Goal: Check status: Check status

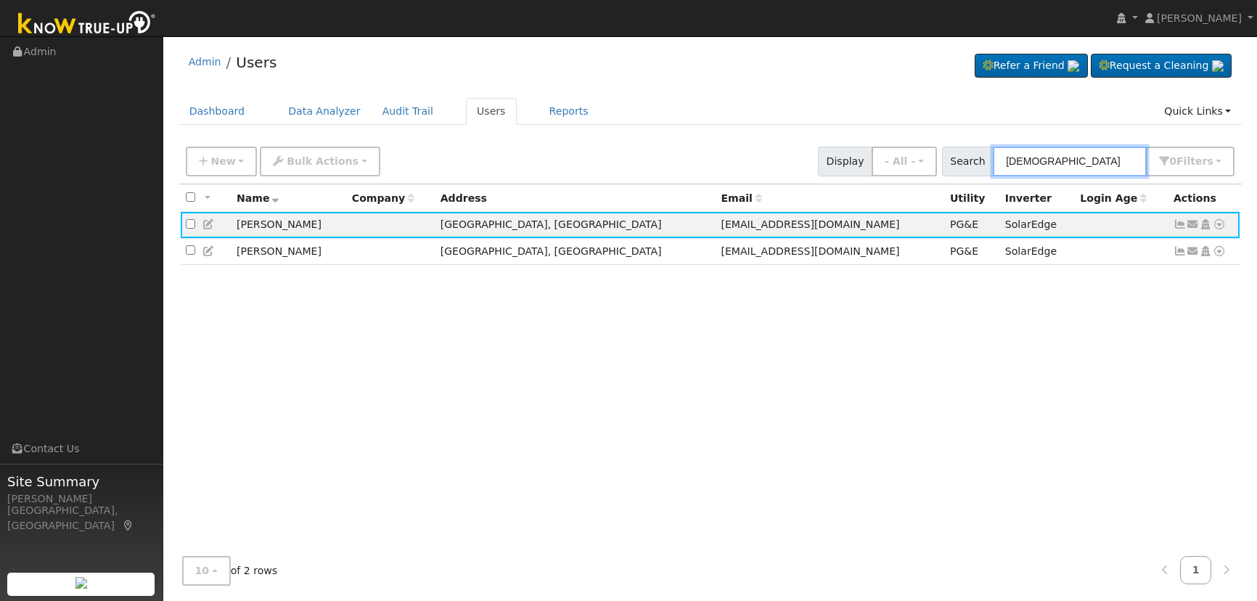
click at [1108, 165] on input "[DEMOGRAPHIC_DATA]" at bounding box center [1070, 162] width 154 height 30
click at [1107, 165] on input "[DEMOGRAPHIC_DATA]" at bounding box center [1070, 162] width 154 height 30
paste input "[PERSON_NAME]"
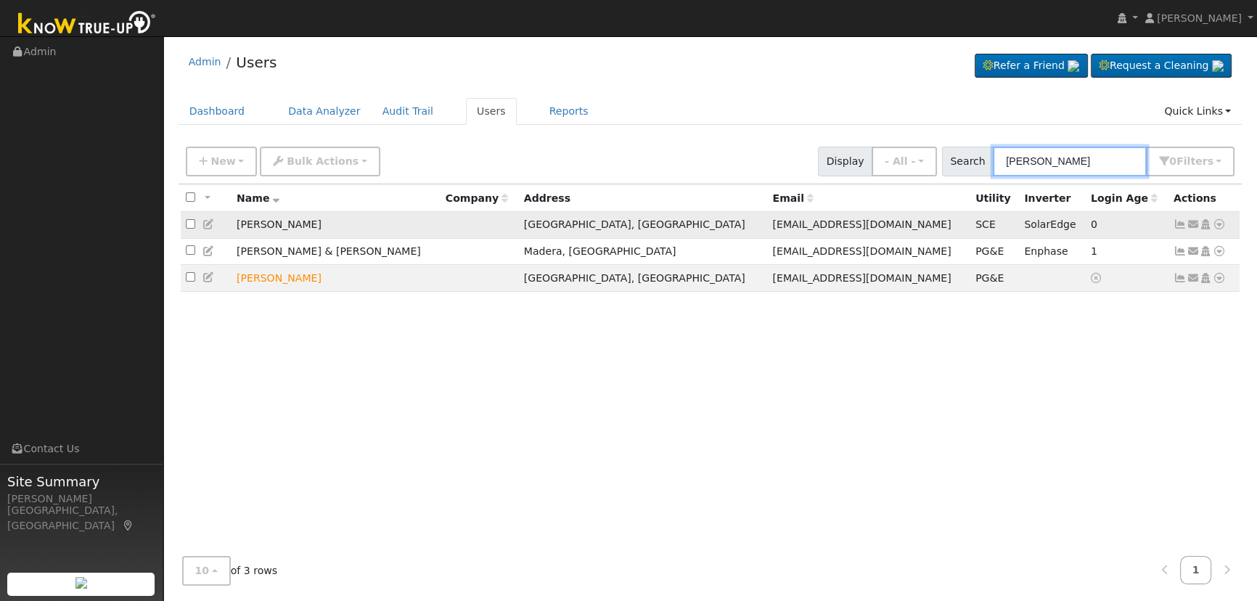
type input "[PERSON_NAME]"
click at [1175, 221] on icon at bounding box center [1179, 224] width 13 height 10
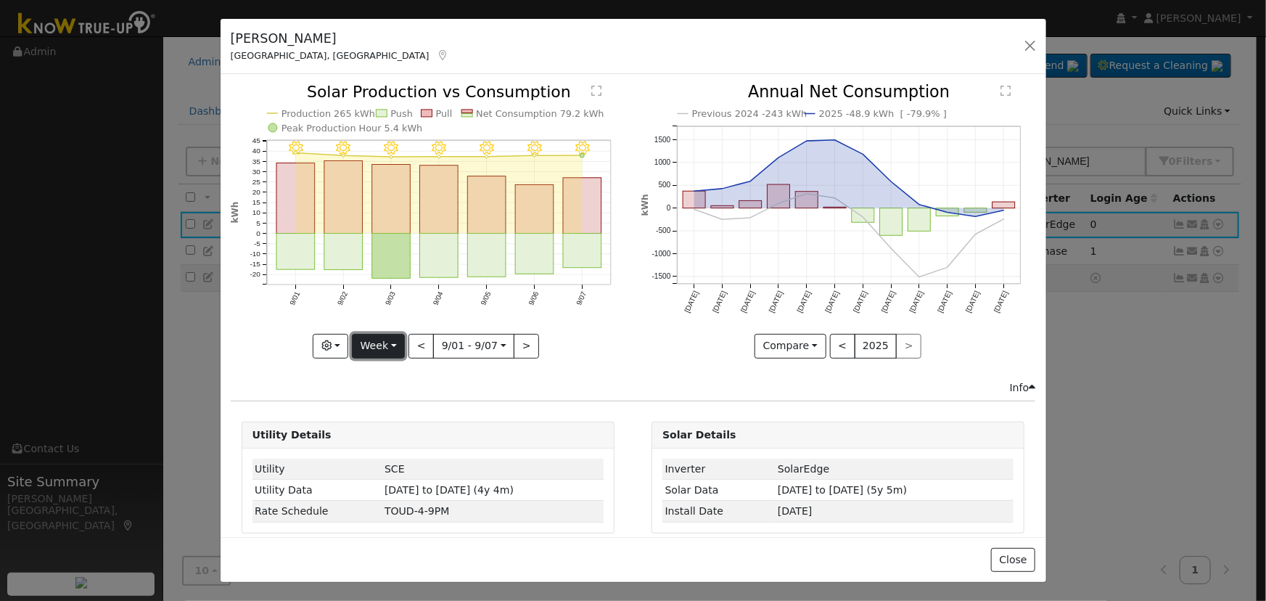
click at [389, 348] on button "Week" at bounding box center [378, 346] width 53 height 25
click at [391, 426] on link "Year" at bounding box center [403, 436] width 101 height 20
type input "[DATE]"
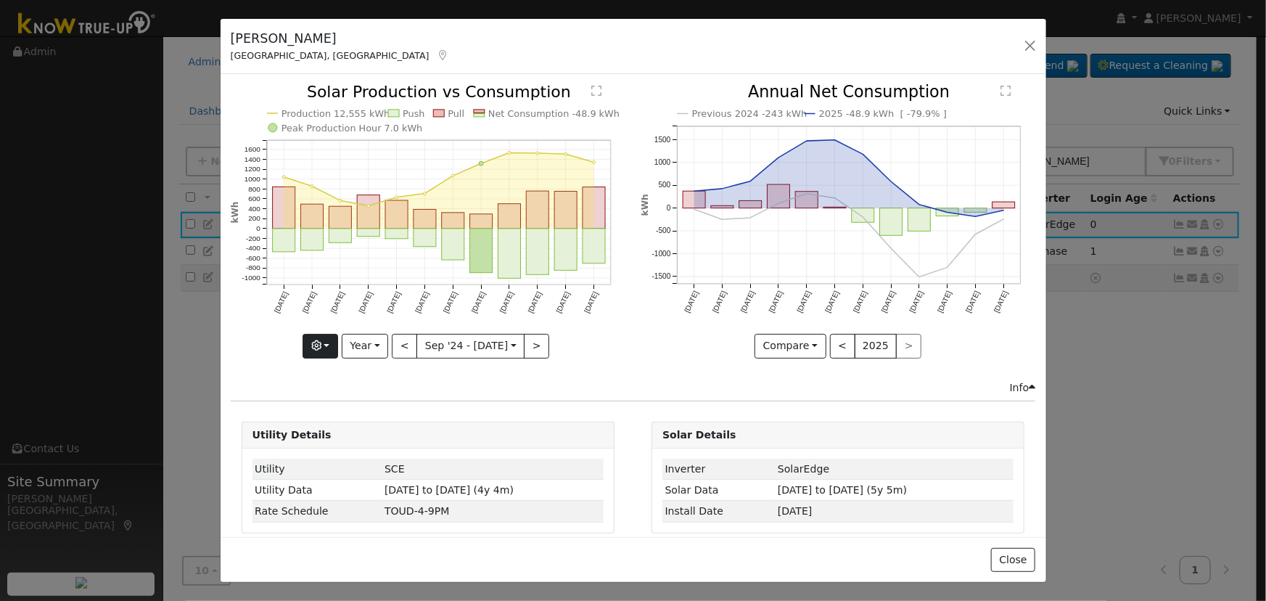
click at [324, 340] on div "Production 12,555 kWh Push Pull Net Consumption -48.9 kWh Peak Production Hour …" at bounding box center [428, 221] width 395 height 274
click at [321, 340] on icon "button" at bounding box center [316, 345] width 10 height 10
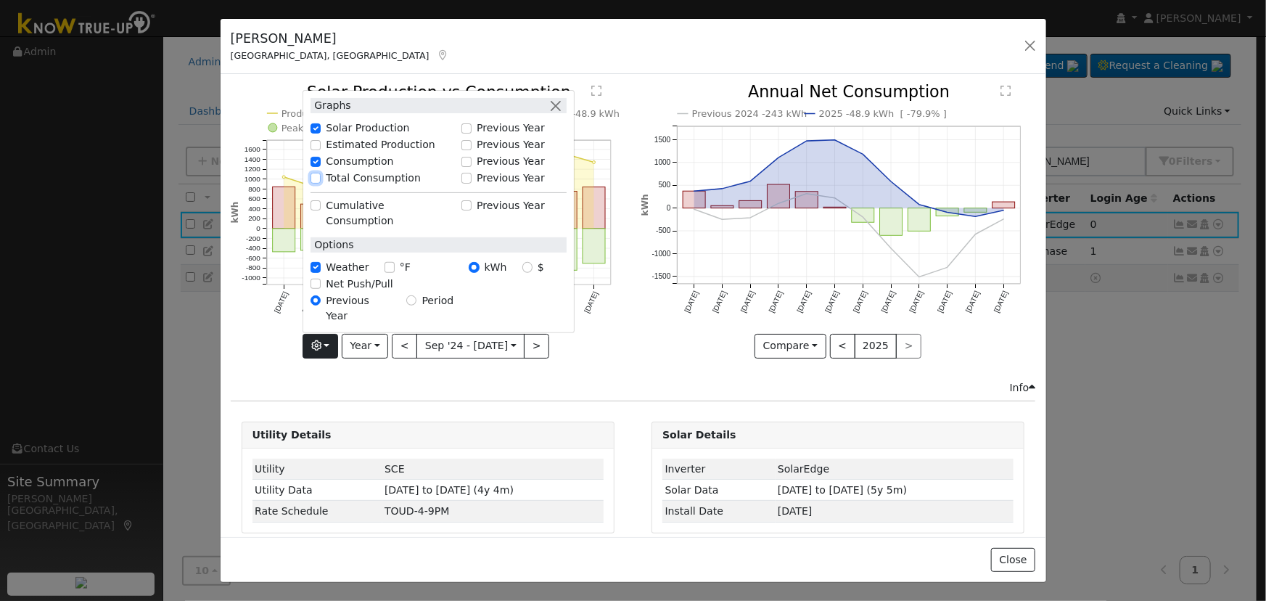
click at [316, 183] on input "Total Consumption" at bounding box center [316, 178] width 10 height 10
checkbox input "true"
click at [554, 113] on button "button" at bounding box center [555, 105] width 15 height 15
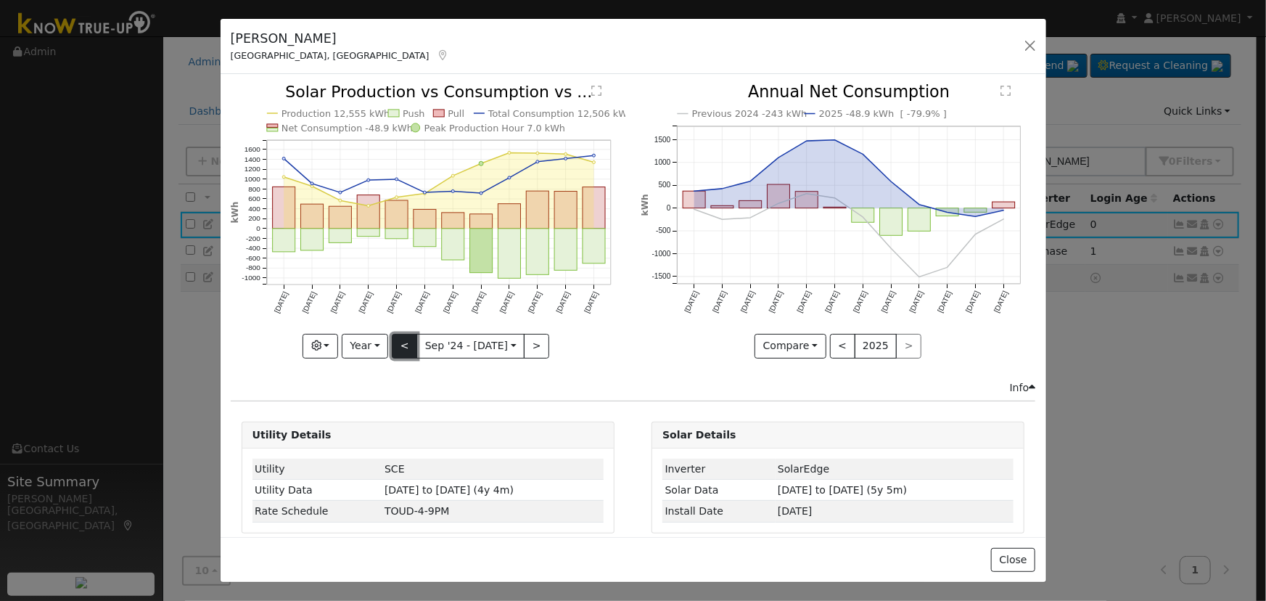
click at [410, 336] on button "<" at bounding box center [404, 346] width 25 height 25
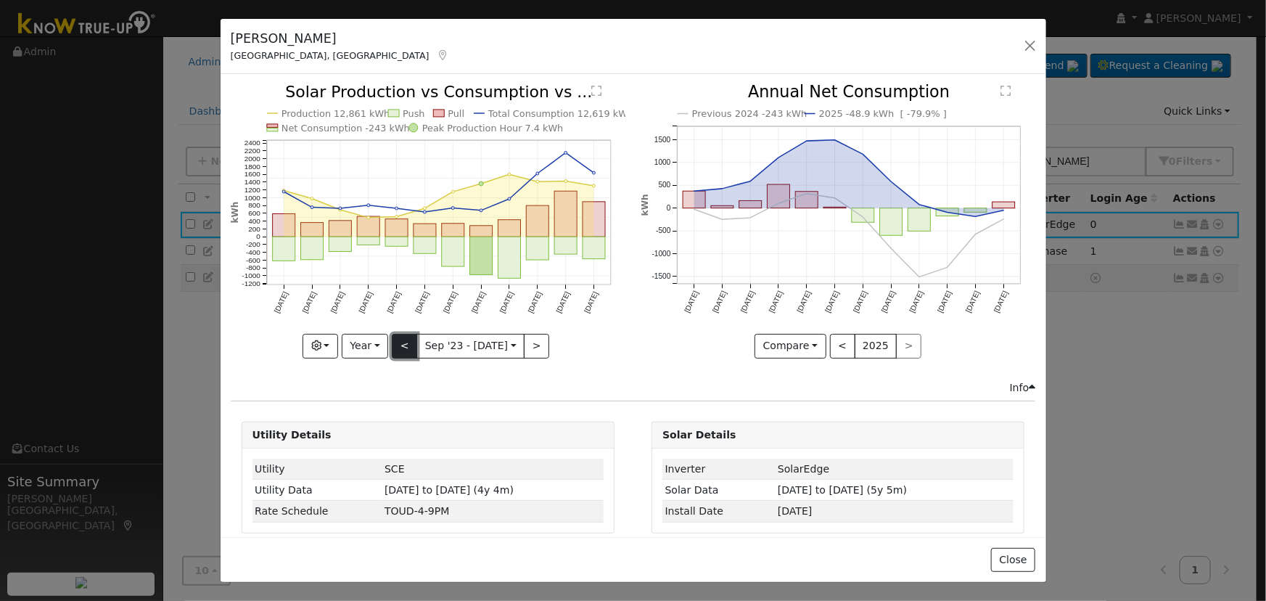
click at [410, 344] on button "<" at bounding box center [404, 346] width 25 height 25
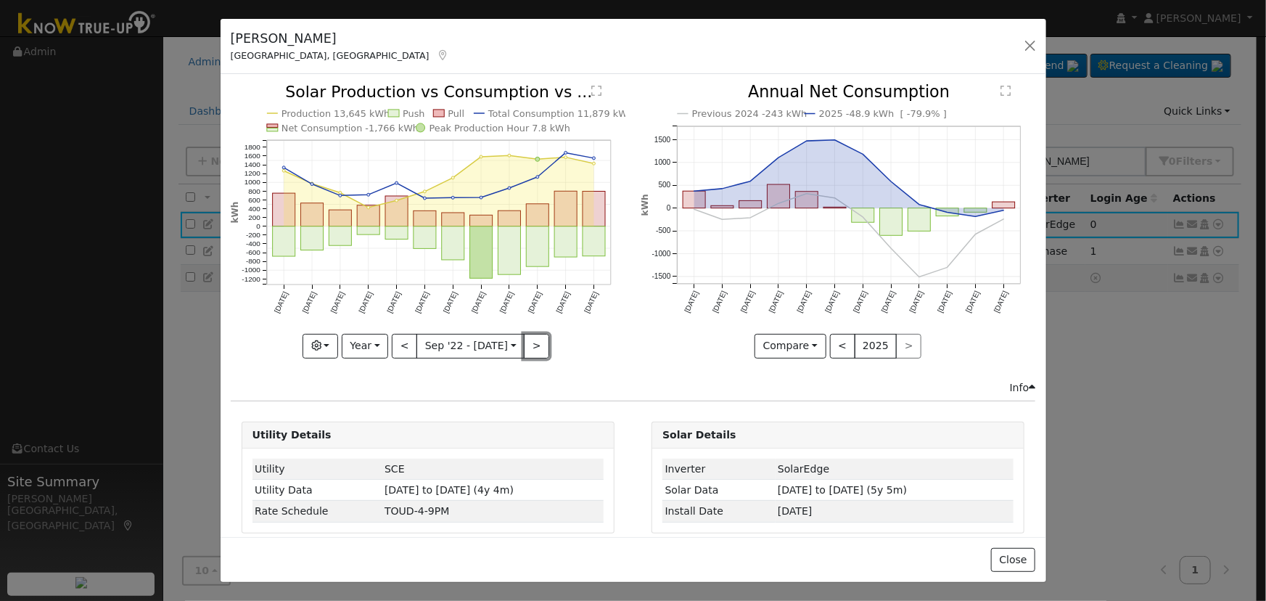
click at [535, 338] on button ">" at bounding box center [536, 346] width 25 height 25
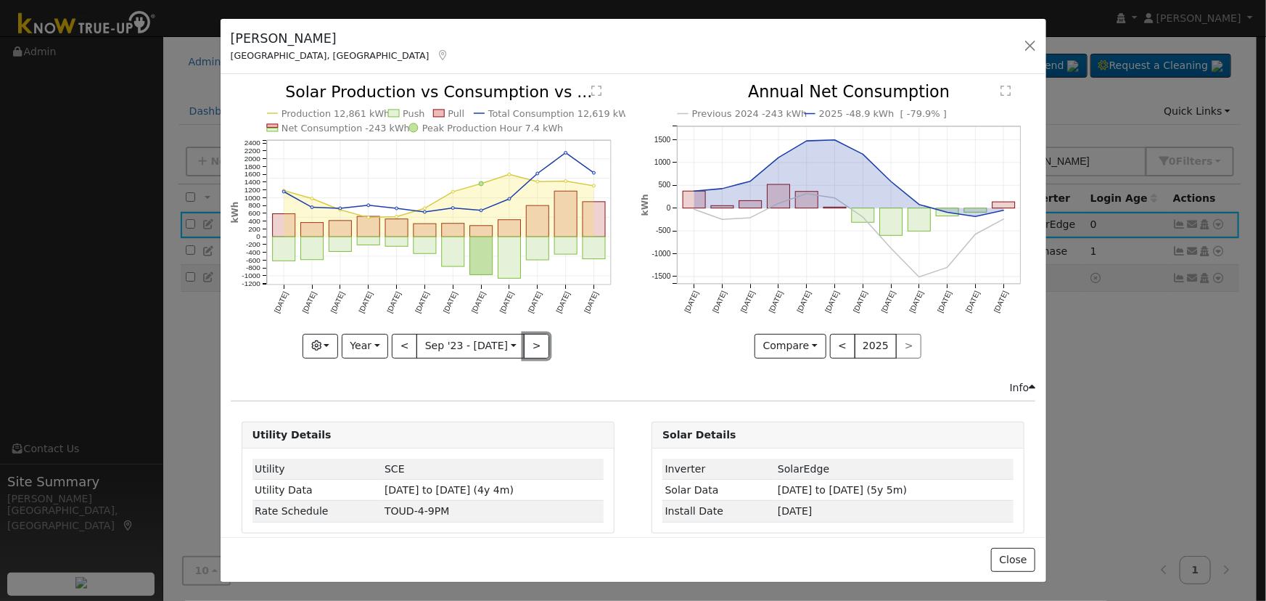
click at [537, 340] on button ">" at bounding box center [536, 346] width 25 height 25
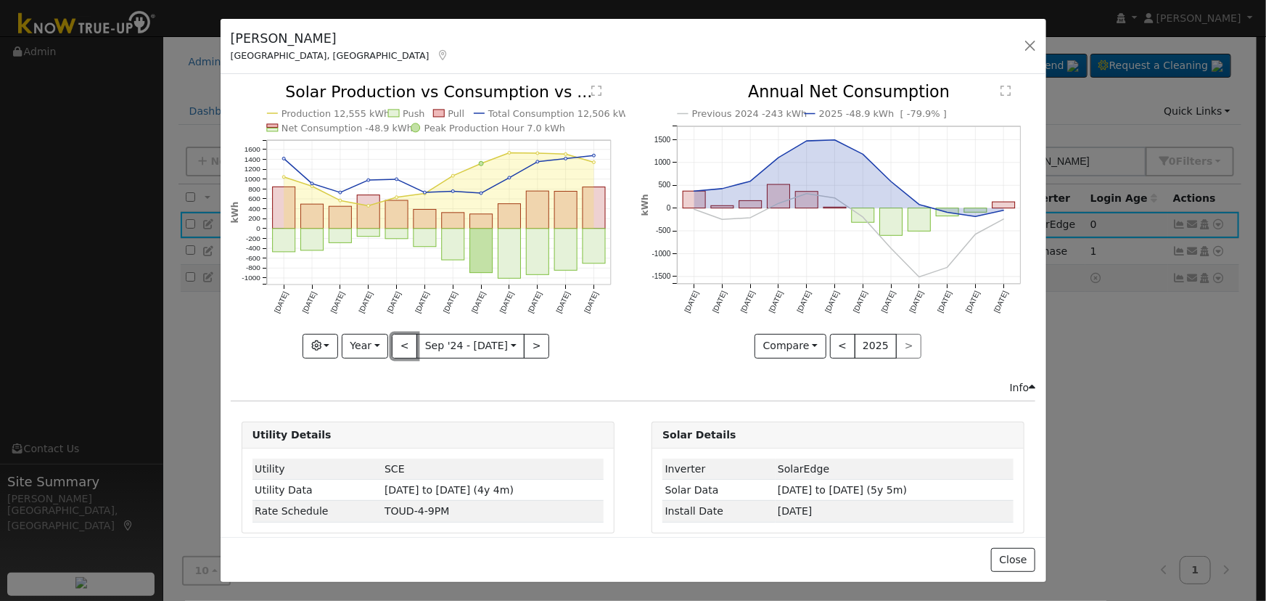
click at [397, 338] on button "<" at bounding box center [404, 346] width 25 height 25
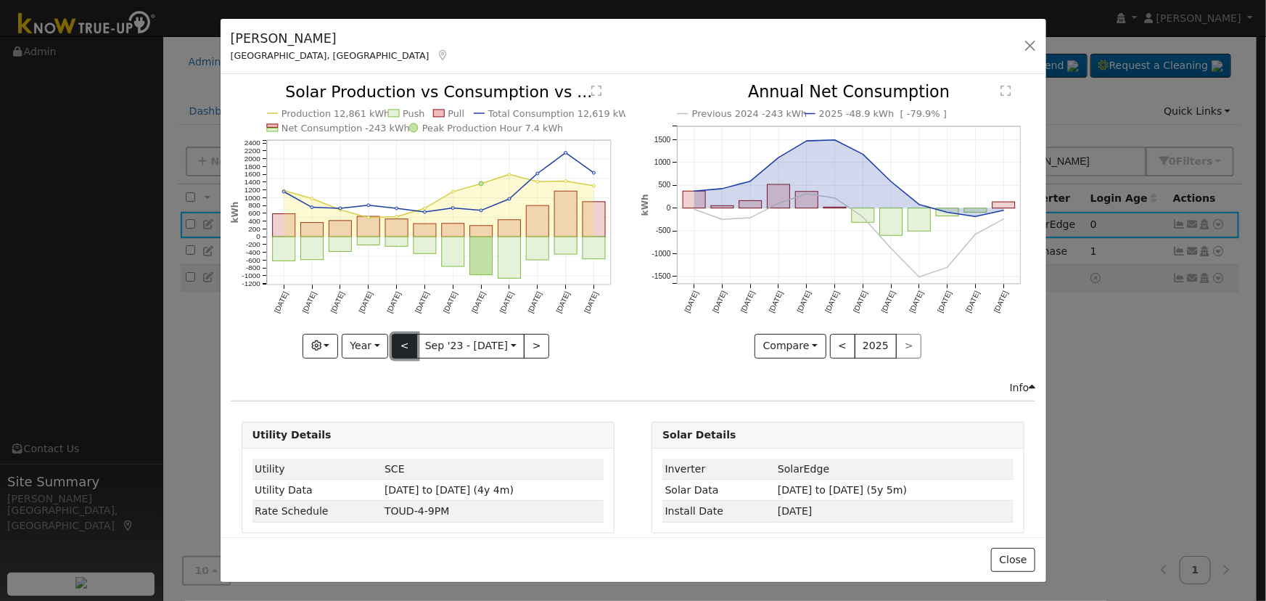
click at [399, 340] on button "<" at bounding box center [404, 346] width 25 height 25
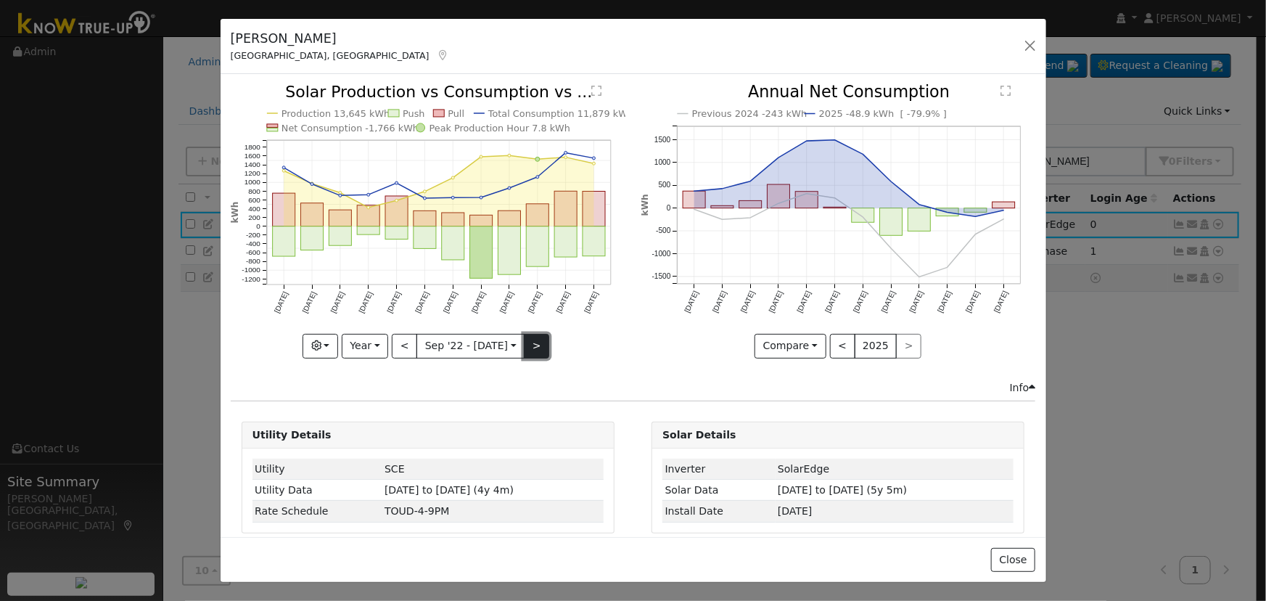
click at [525, 348] on button ">" at bounding box center [536, 346] width 25 height 25
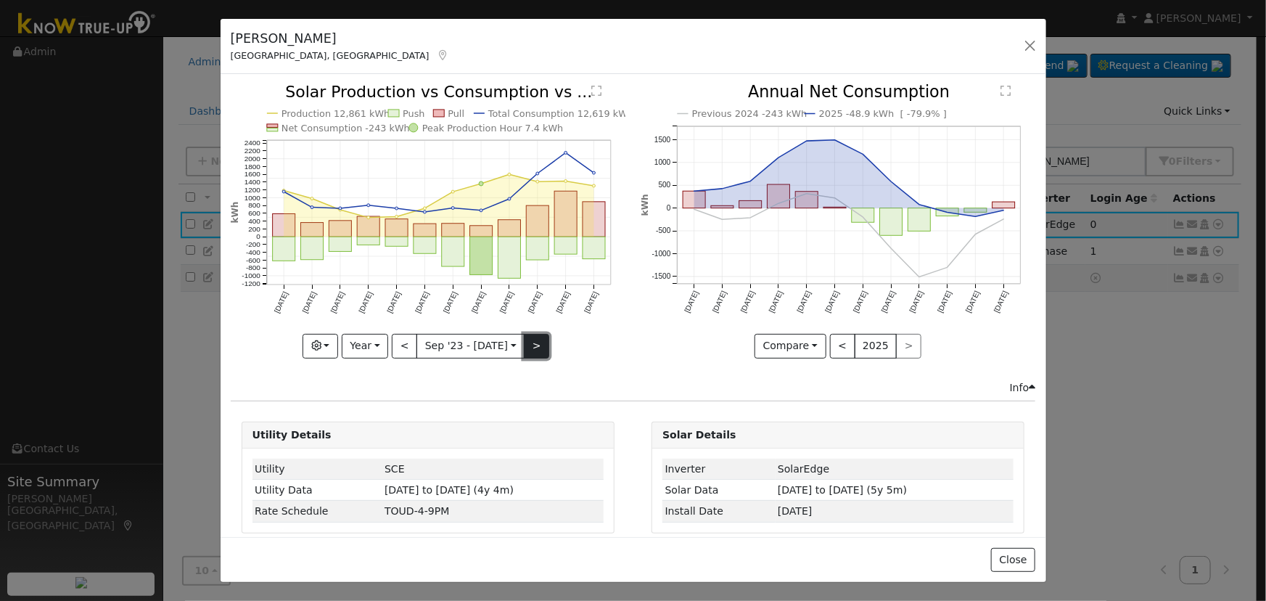
click at [525, 348] on button ">" at bounding box center [536, 346] width 25 height 25
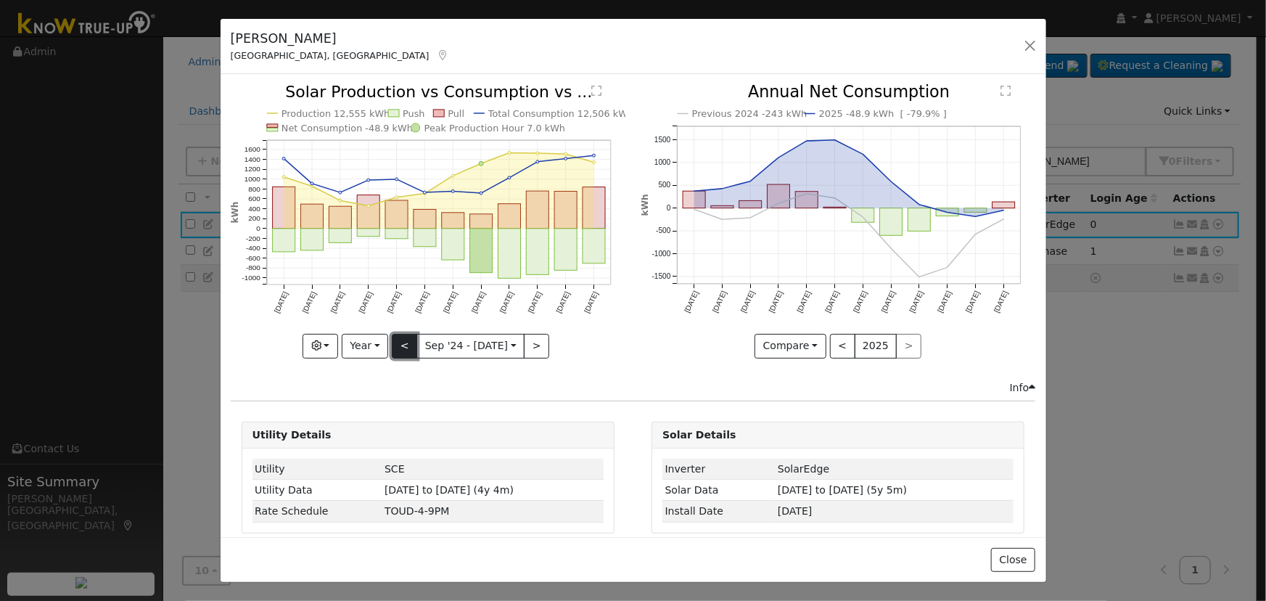
click at [393, 345] on button "<" at bounding box center [404, 346] width 25 height 25
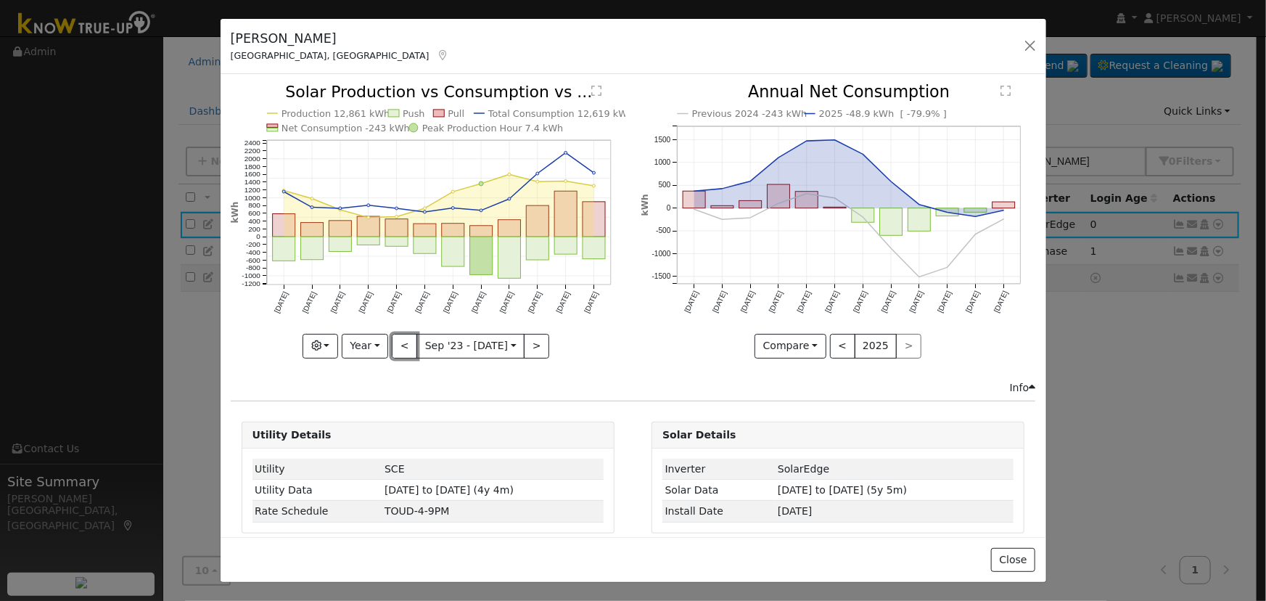
click at [393, 345] on button "<" at bounding box center [404, 346] width 25 height 25
type input "[DATE]"
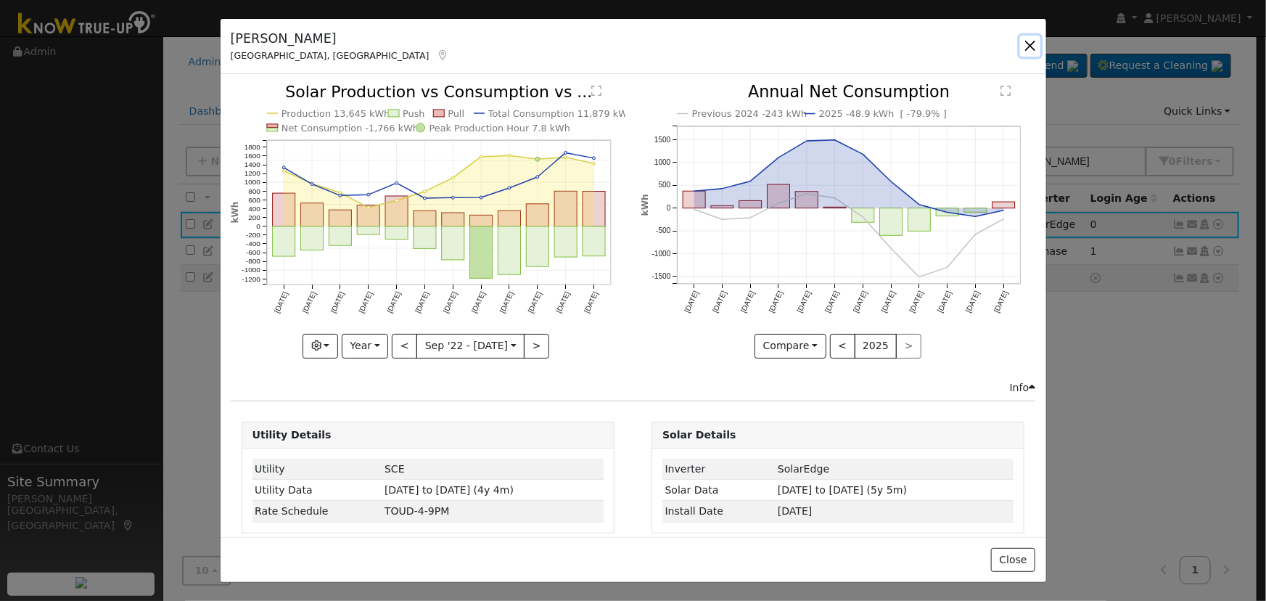
click at [1028, 51] on button "button" at bounding box center [1030, 46] width 20 height 20
